Goal: Navigation & Orientation: Go to known website

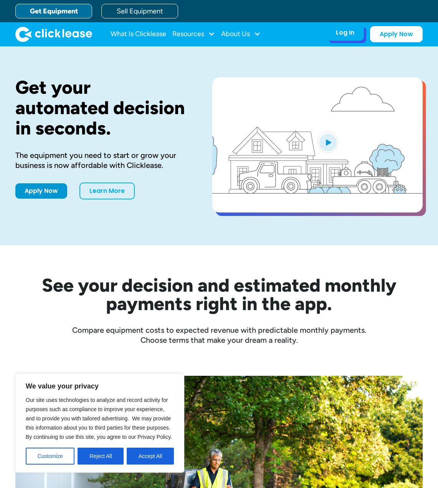
click at [349, 38] on div "Log In Account login I use Clicklease to get my equipment Partner Portal I offe…" at bounding box center [345, 33] width 38 height 16
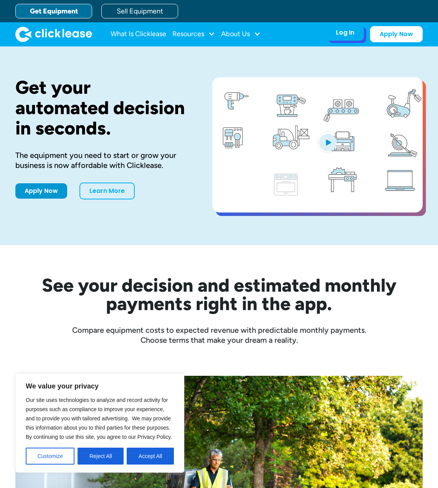
click at [336, 31] on div "Log In" at bounding box center [345, 33] width 18 height 8
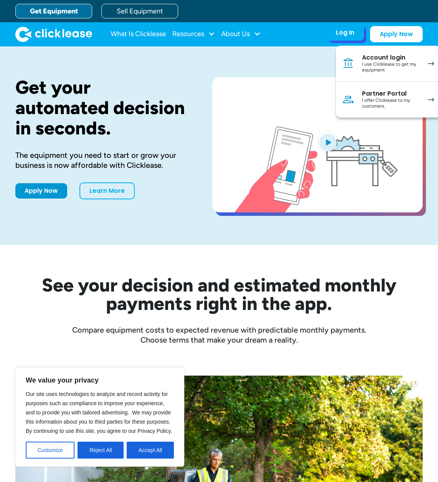
click at [361, 71] on link "Account login I use Clicklease to get my equipment" at bounding box center [388, 64] width 104 height 36
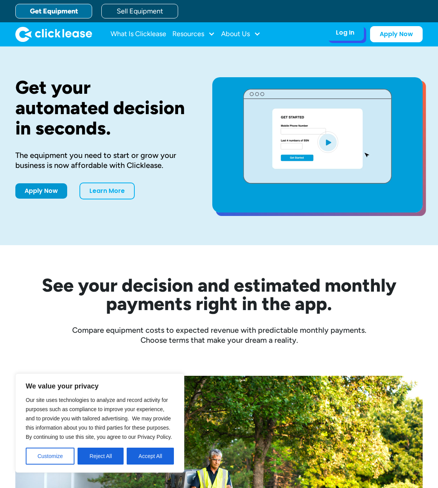
click at [348, 31] on div "Log In" at bounding box center [345, 33] width 18 height 8
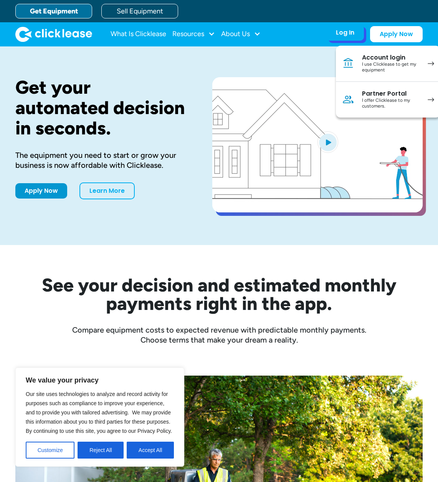
click at [378, 68] on div "I use Clicklease to get my equipment" at bounding box center [391, 67] width 58 height 12
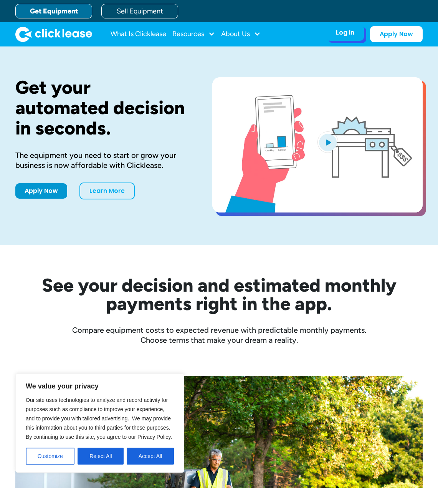
click at [353, 29] on div "Log In" at bounding box center [345, 33] width 18 height 8
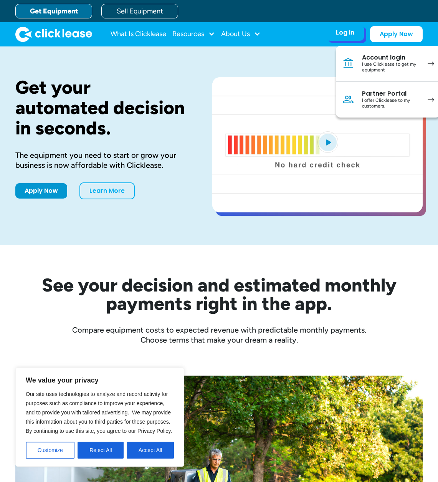
click at [367, 58] on div "Account login" at bounding box center [391, 58] width 58 height 8
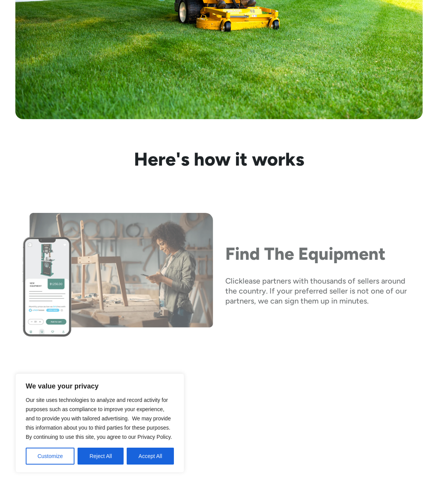
scroll to position [537, 0]
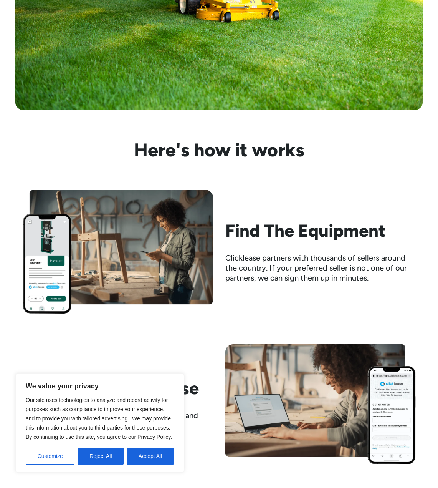
click at [144, 454] on button "Accept All" at bounding box center [150, 455] width 47 height 17
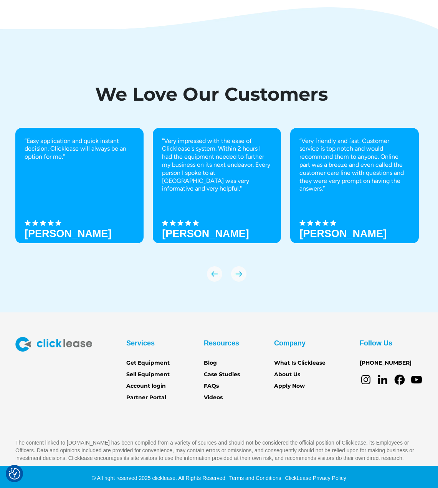
scroll to position [2436, 0]
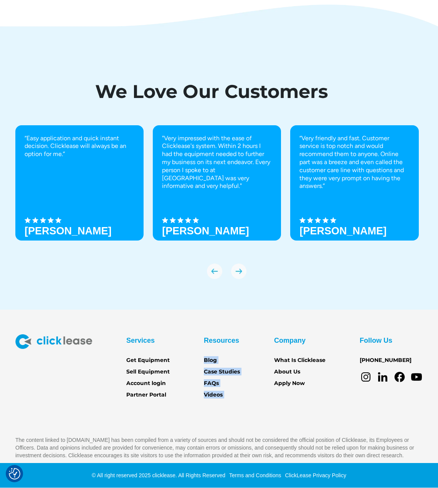
click at [258, 316] on section "Services Get Equipment Sell Equipment Account login Partner Portal Resources Bl…" at bounding box center [219, 398] width 438 height 179
click at [258, 317] on section "Services Get Equipment Sell Equipment Account login Partner Portal Resources Bl…" at bounding box center [219, 398] width 438 height 179
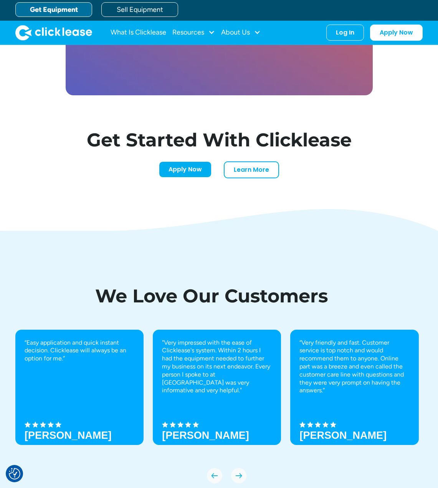
scroll to position [2206, 0]
